Goal: Find specific page/section: Find specific page/section

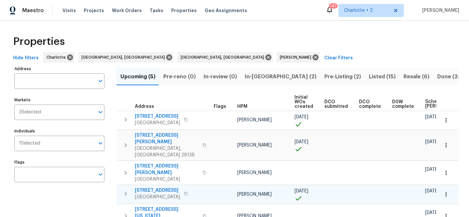
scroll to position [15, 0]
